Goal: Book appointment/travel/reservation

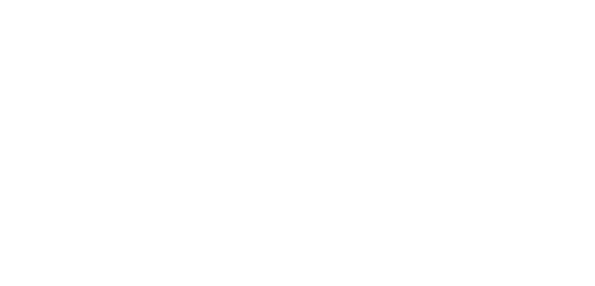
scroll to position [3, 0]
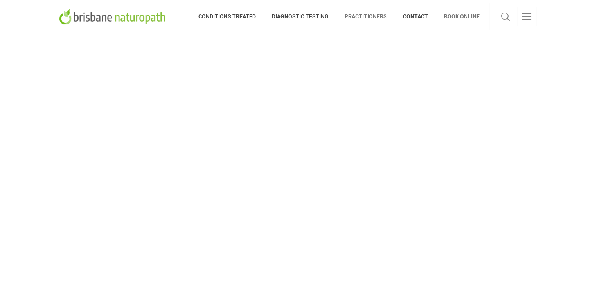
click at [355, 21] on span "PRACTITIONERS" at bounding box center [366, 16] width 58 height 13
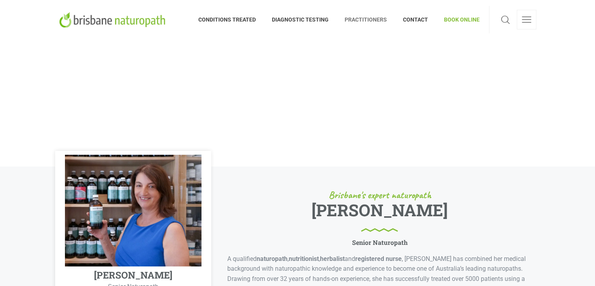
click at [355, 21] on span "PRACTITIONERS" at bounding box center [366, 19] width 58 height 13
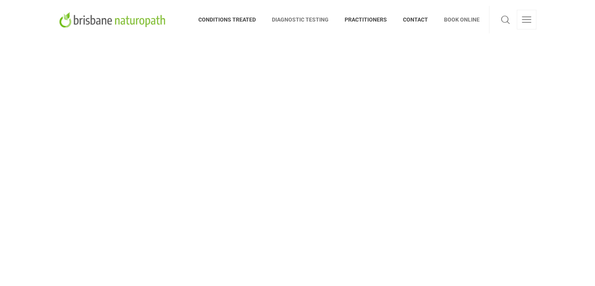
click at [295, 20] on span "DIAGNOSTIC TESTING" at bounding box center [300, 19] width 73 height 13
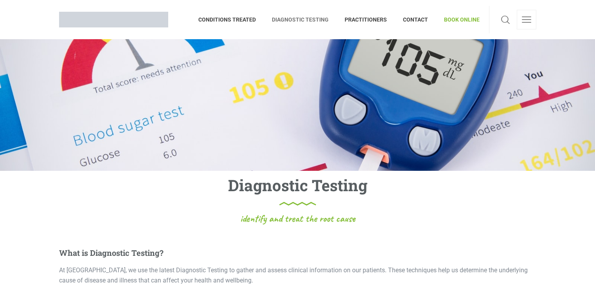
click at [119, 13] on img at bounding box center [113, 20] width 109 height 16
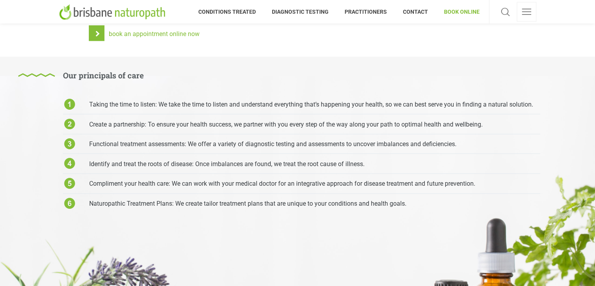
scroll to position [1853, 0]
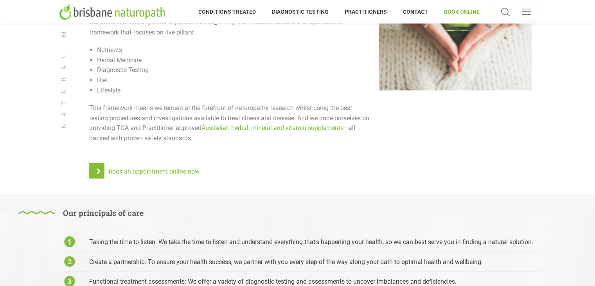
click at [161, 167] on span "book an appointment online now" at bounding box center [153, 170] width 91 height 7
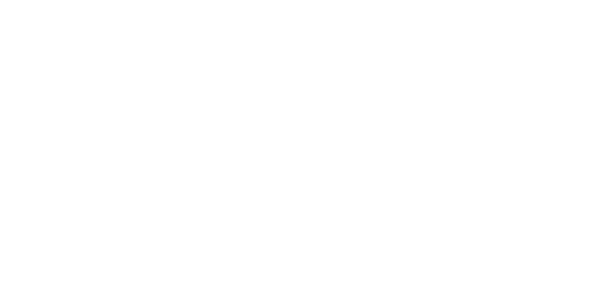
scroll to position [174, 0]
